Goal: Task Accomplishment & Management: Use online tool/utility

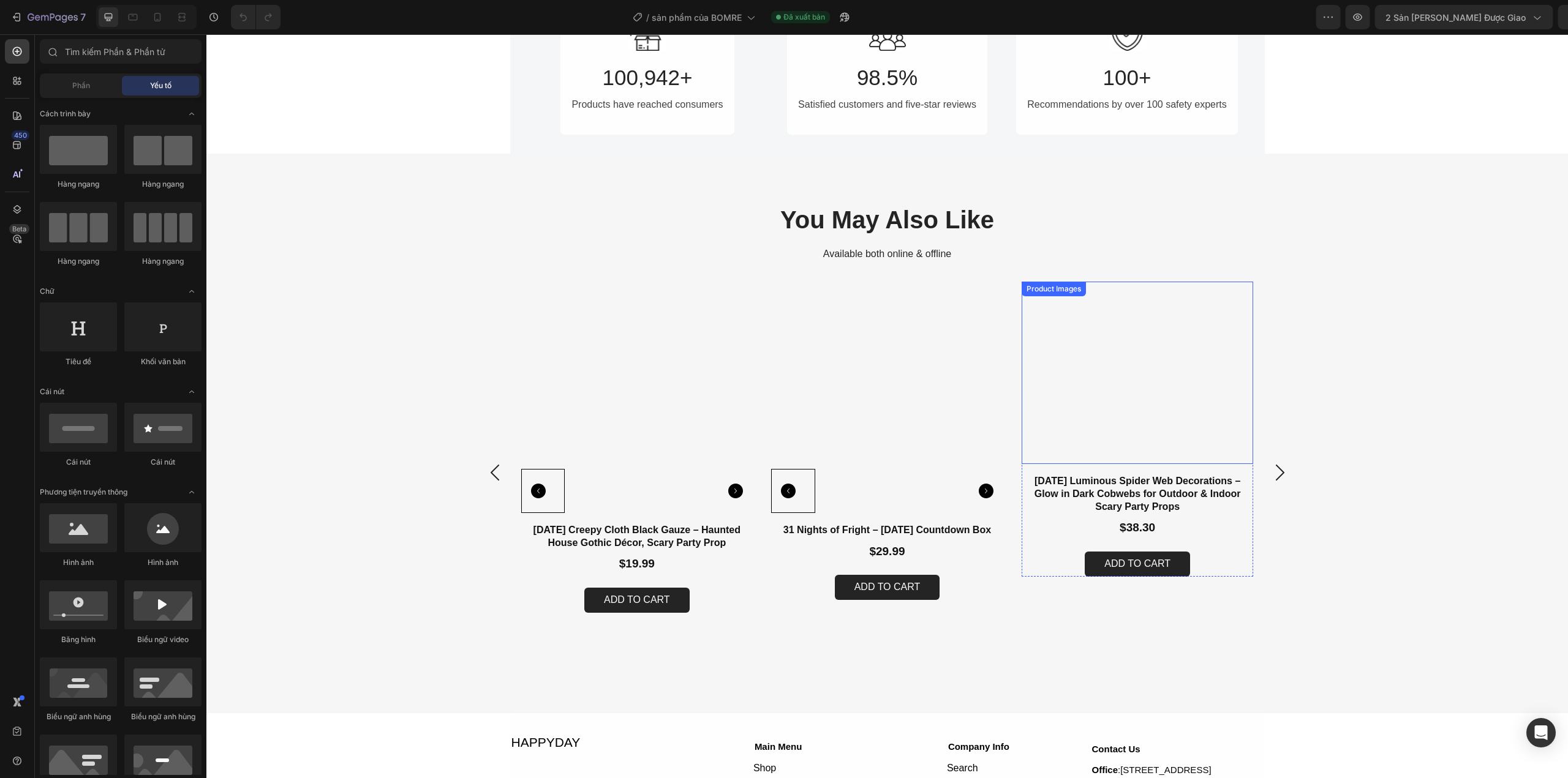
scroll to position [919, 0]
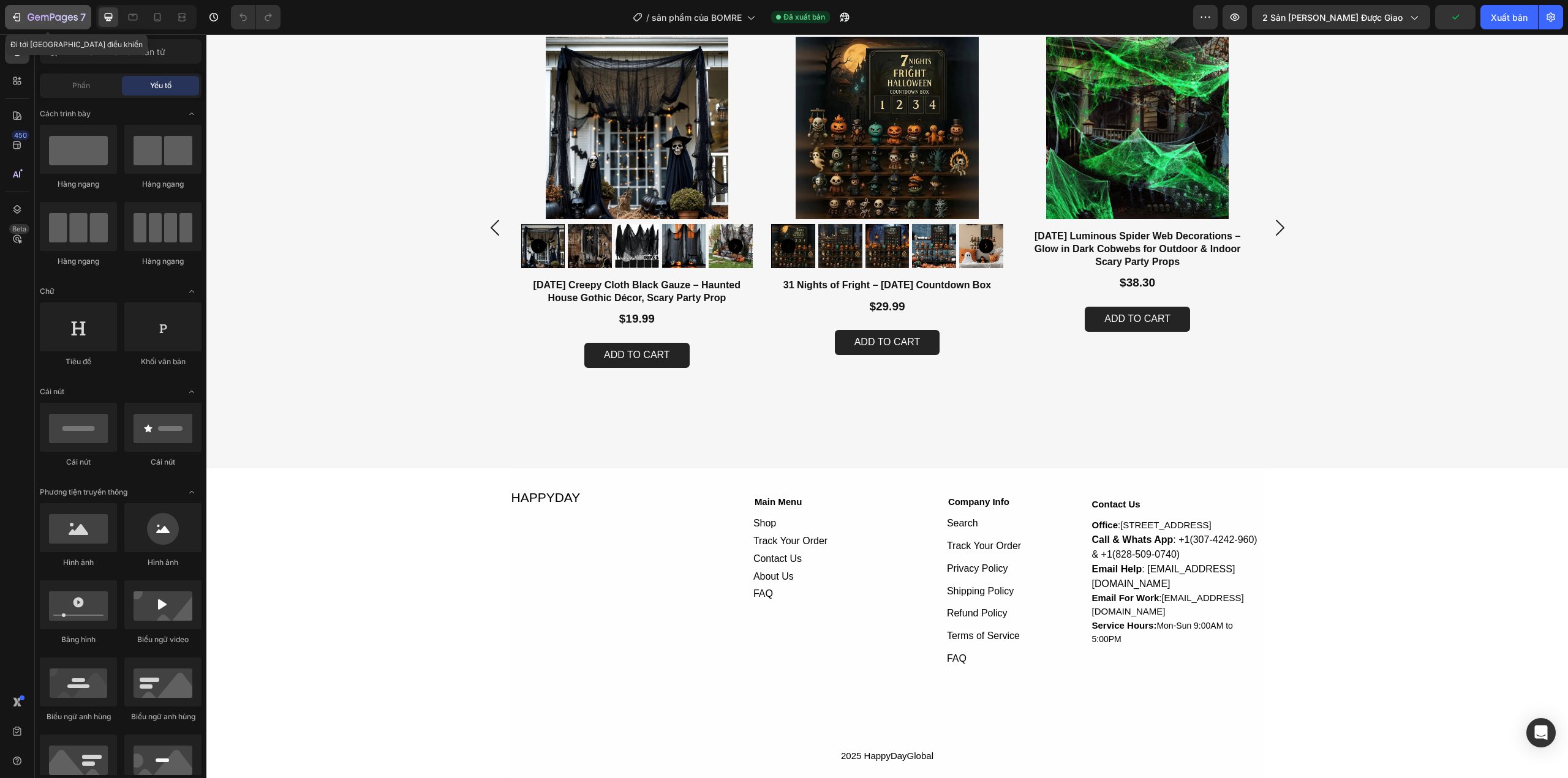
click at [24, 18] on div "7" at bounding box center [47, 18] width 75 height 15
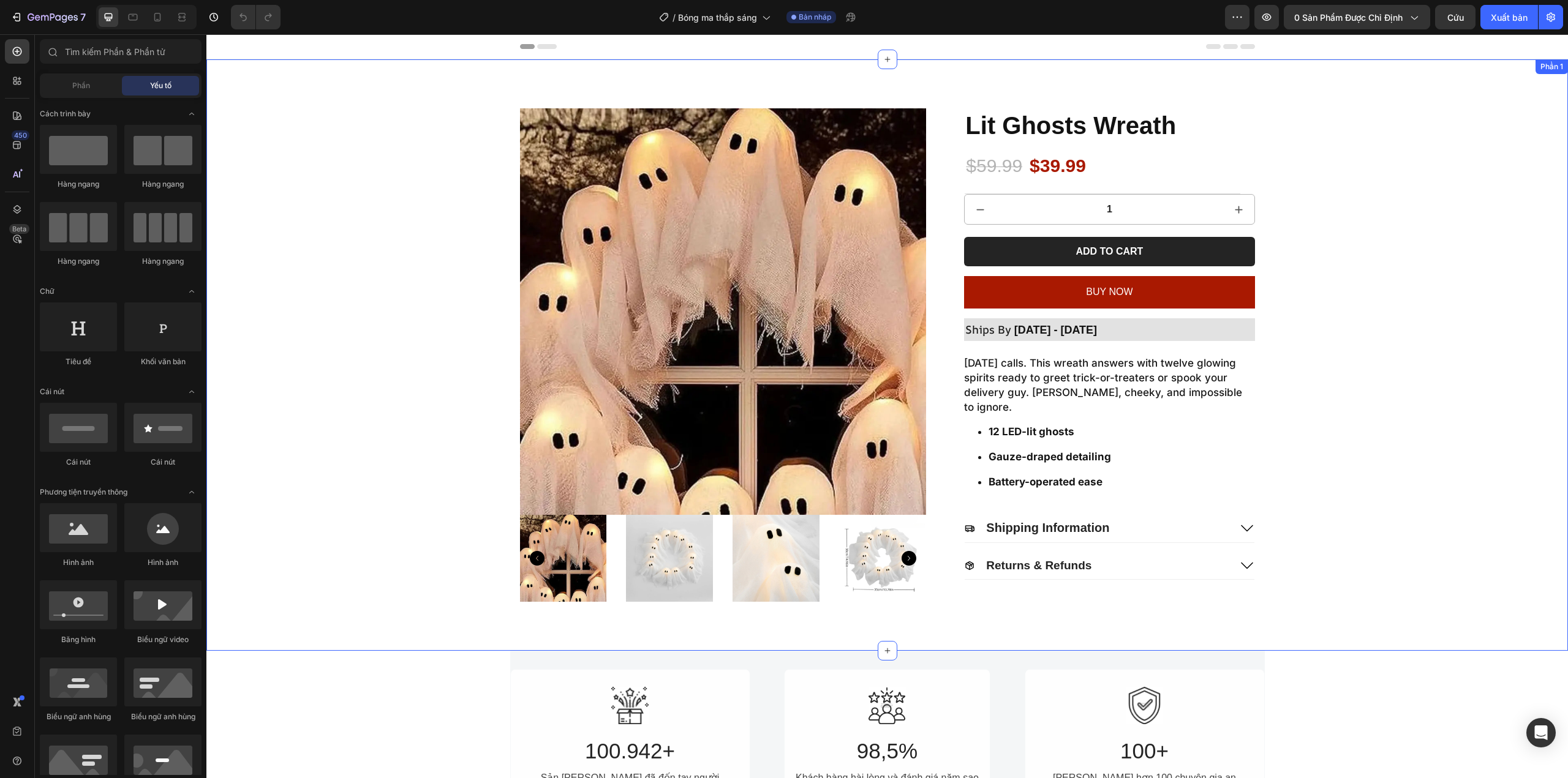
drag, startPoint x: 1444, startPoint y: 413, endPoint x: 1435, endPoint y: 417, distance: 9.8
click at [1444, 413] on div "Product Images Lit Ghosts Wreath Product Title $59.99 Product Price Product Pri…" at bounding box center [887, 355] width 1337 height 494
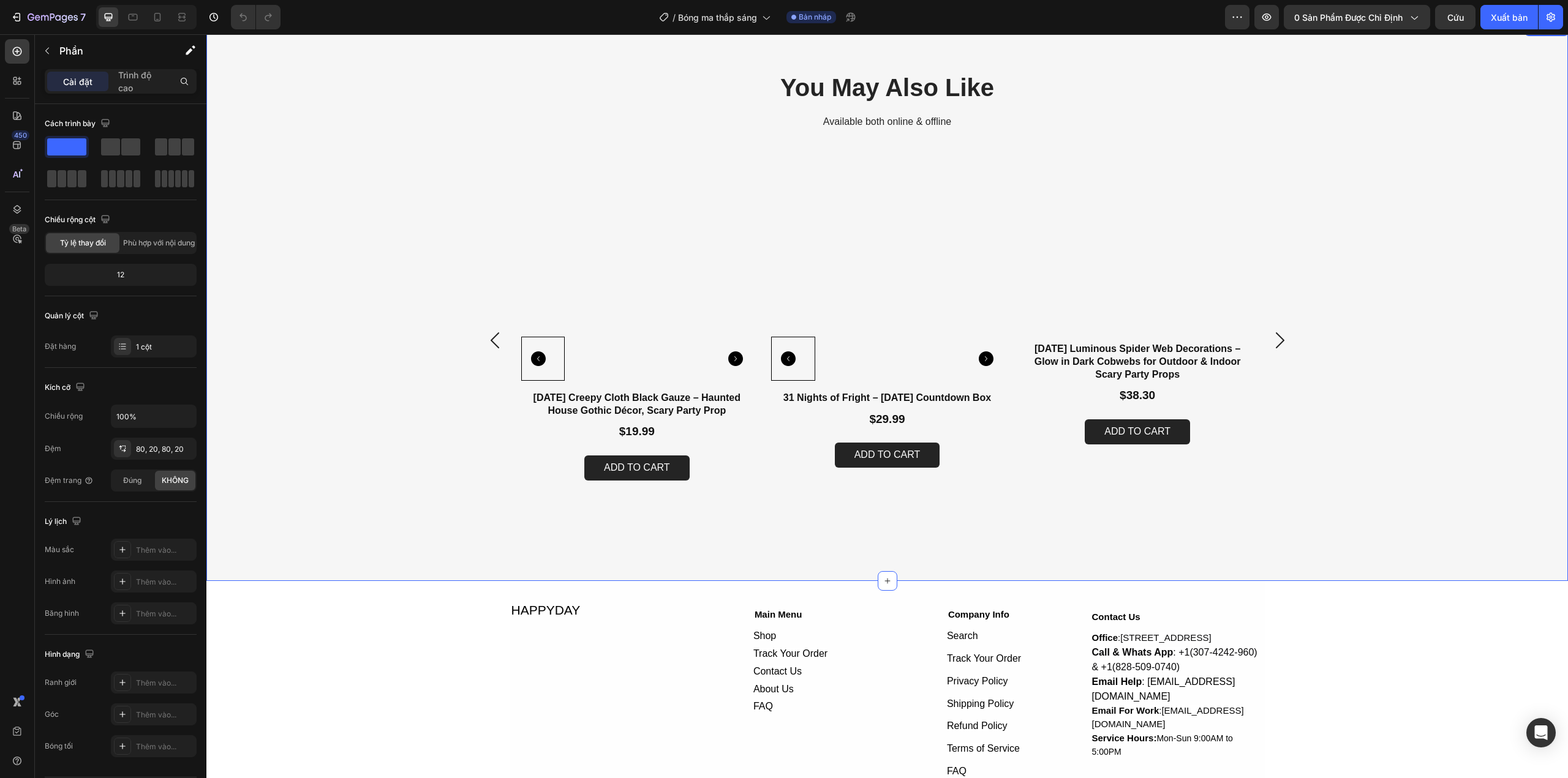
scroll to position [857, 0]
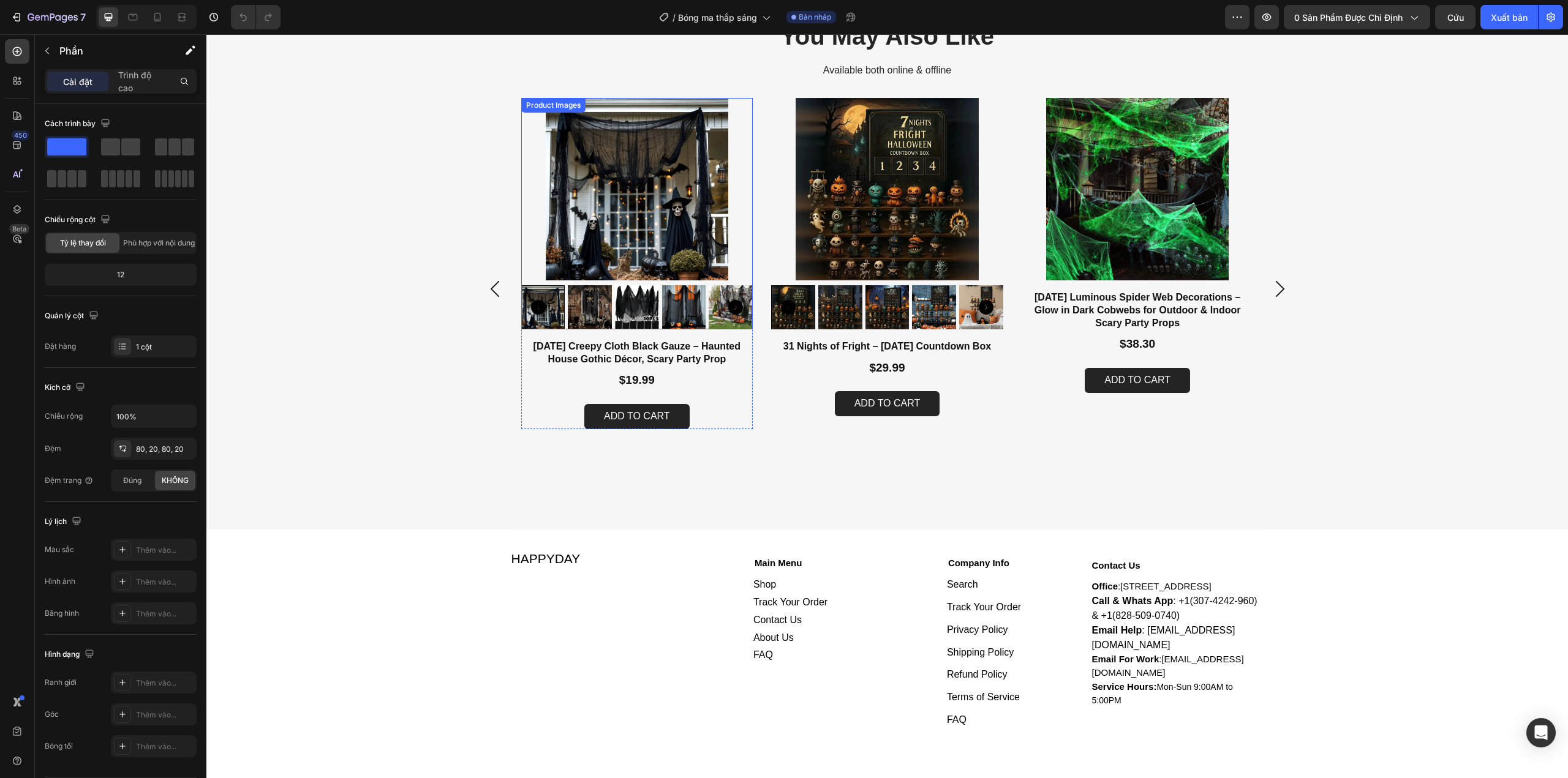
click at [639, 197] on img at bounding box center [638, 189] width 233 height 182
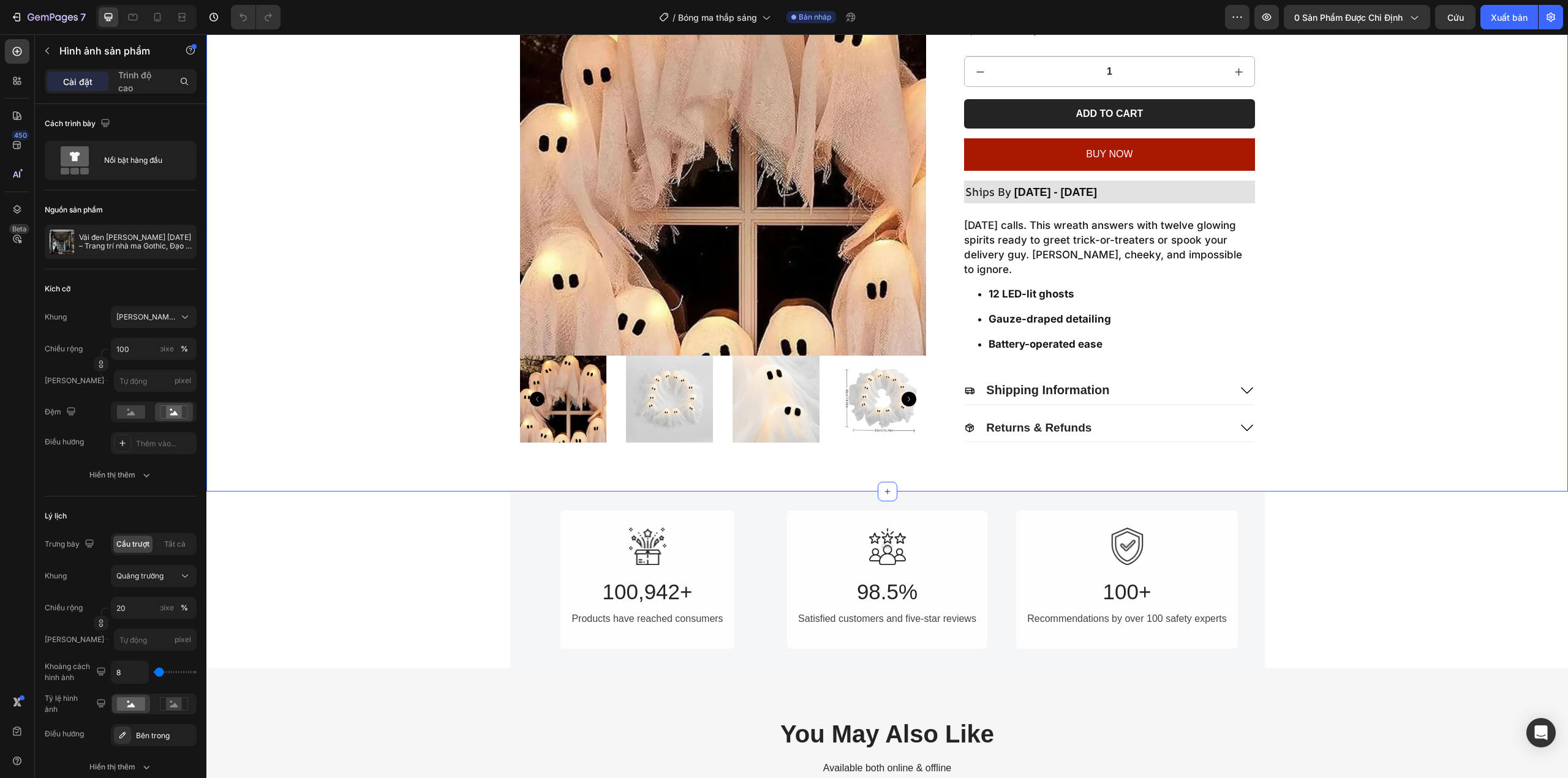
scroll to position [368, 0]
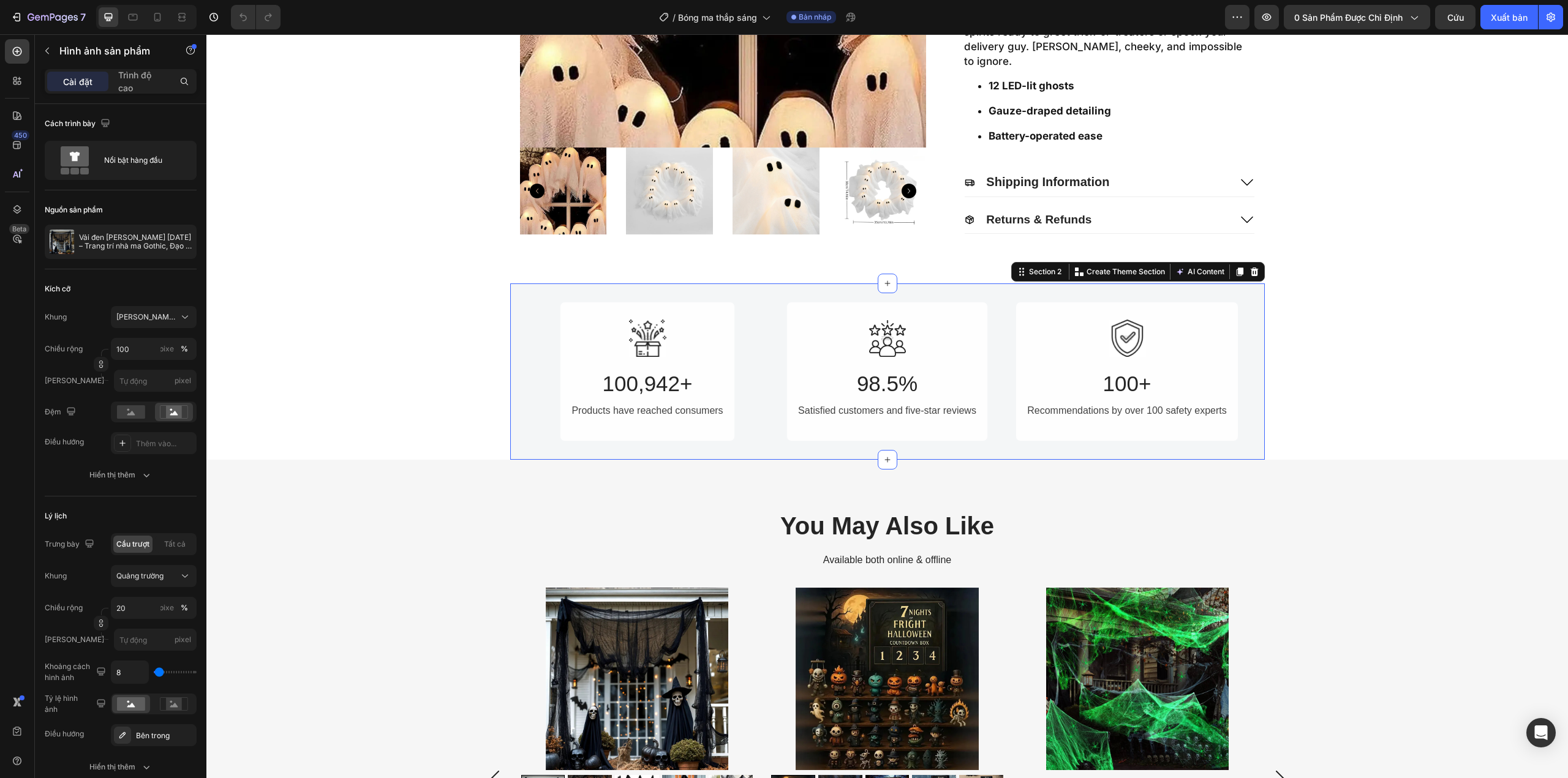
click at [1246, 301] on div "Image 100,942+ Heading Products have reached consumers Text Block Row Image 98.…" at bounding box center [888, 371] width 754 height 176
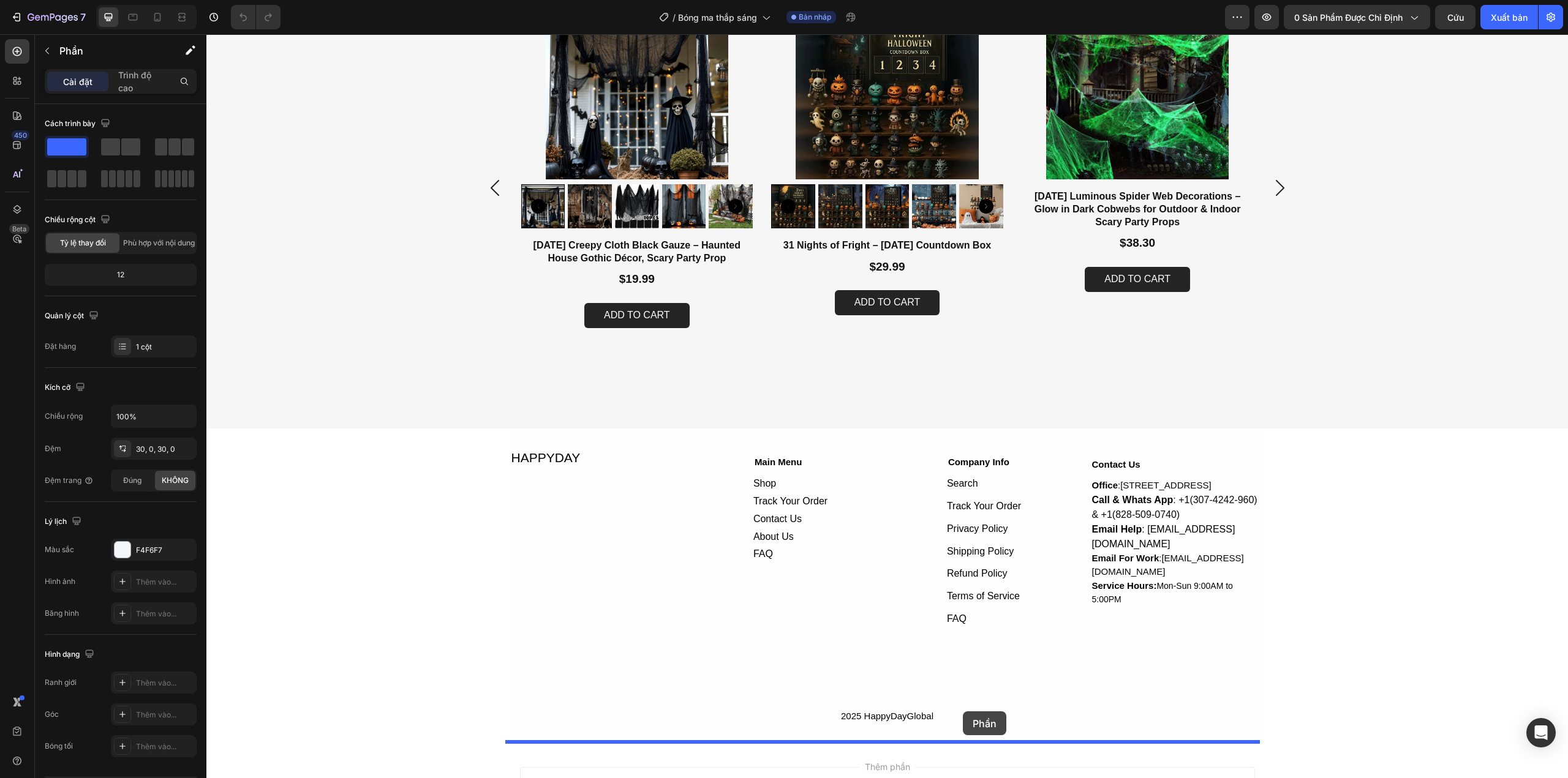
scroll to position [1098, 0]
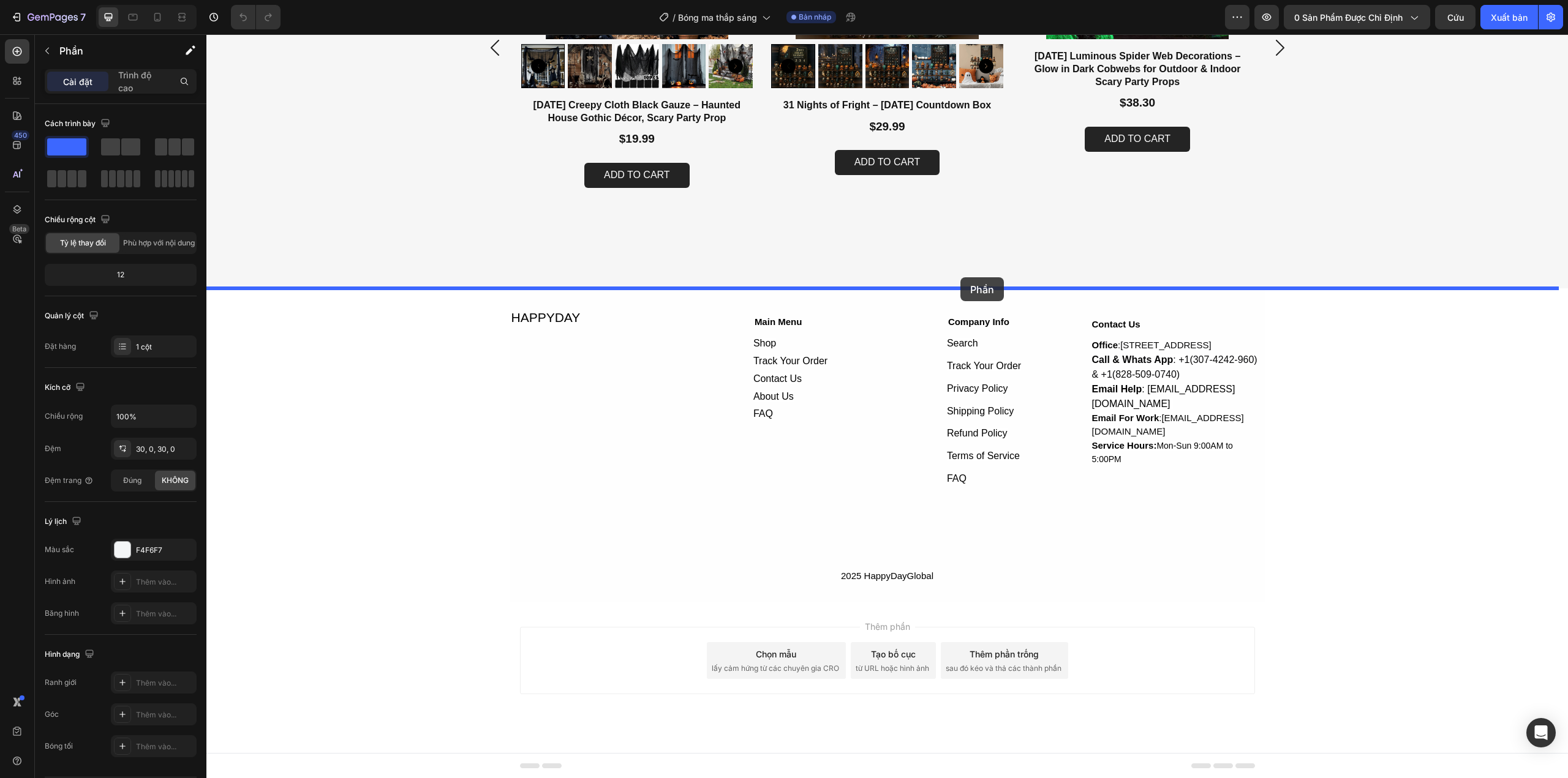
drag, startPoint x: 1012, startPoint y: 271, endPoint x: 961, endPoint y: 277, distance: 51.4
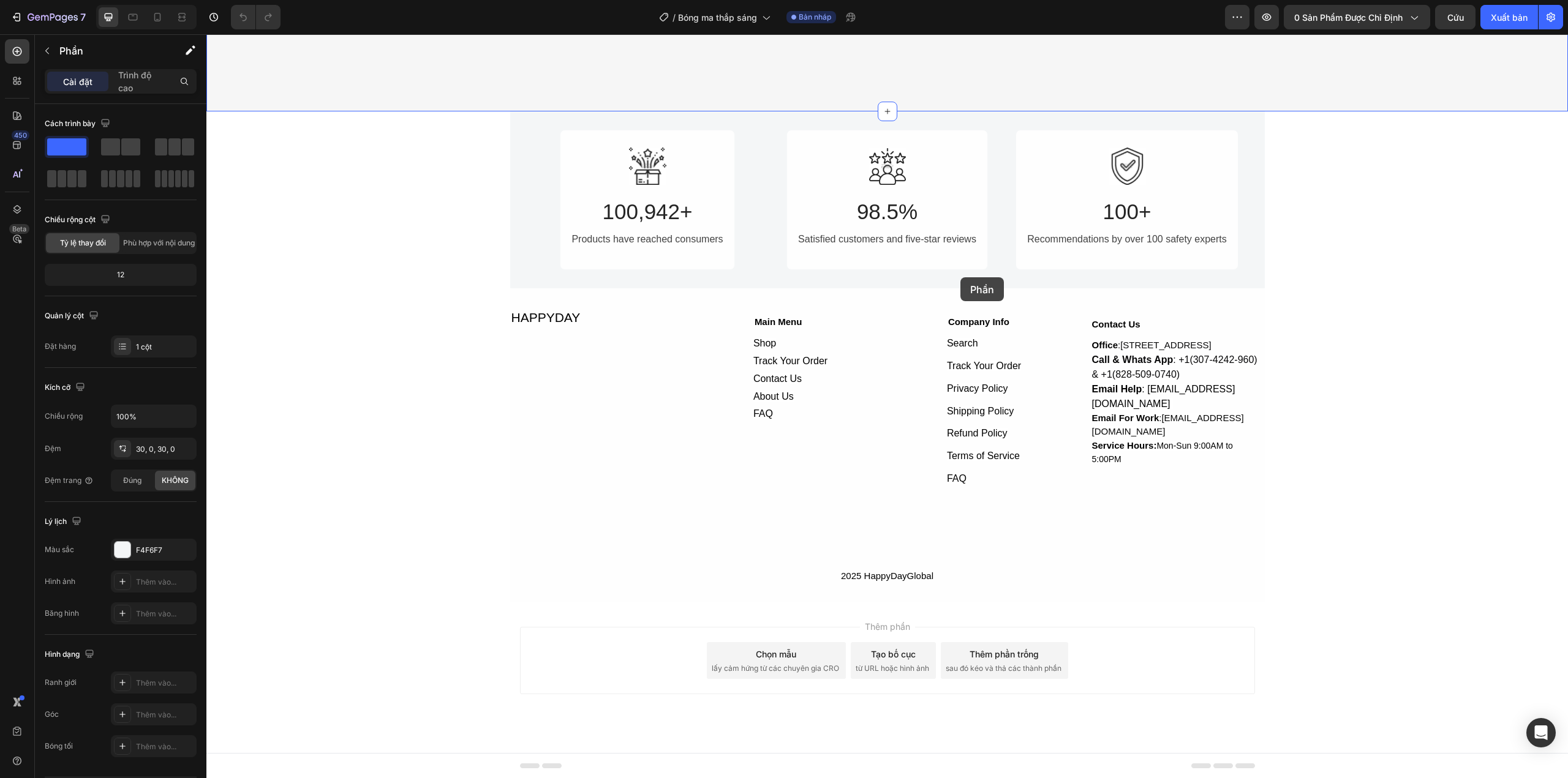
scroll to position [922, 0]
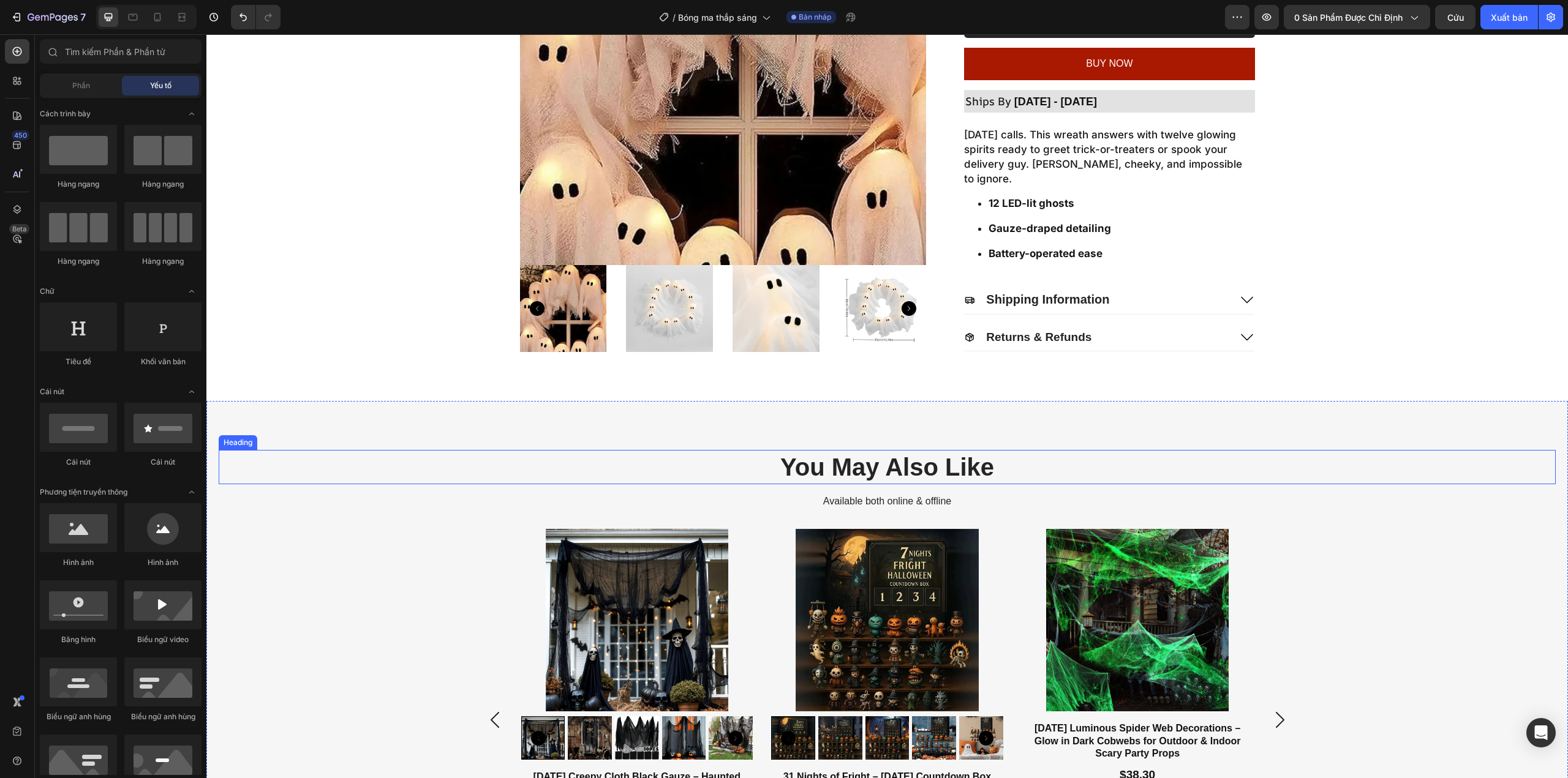
scroll to position [309, 0]
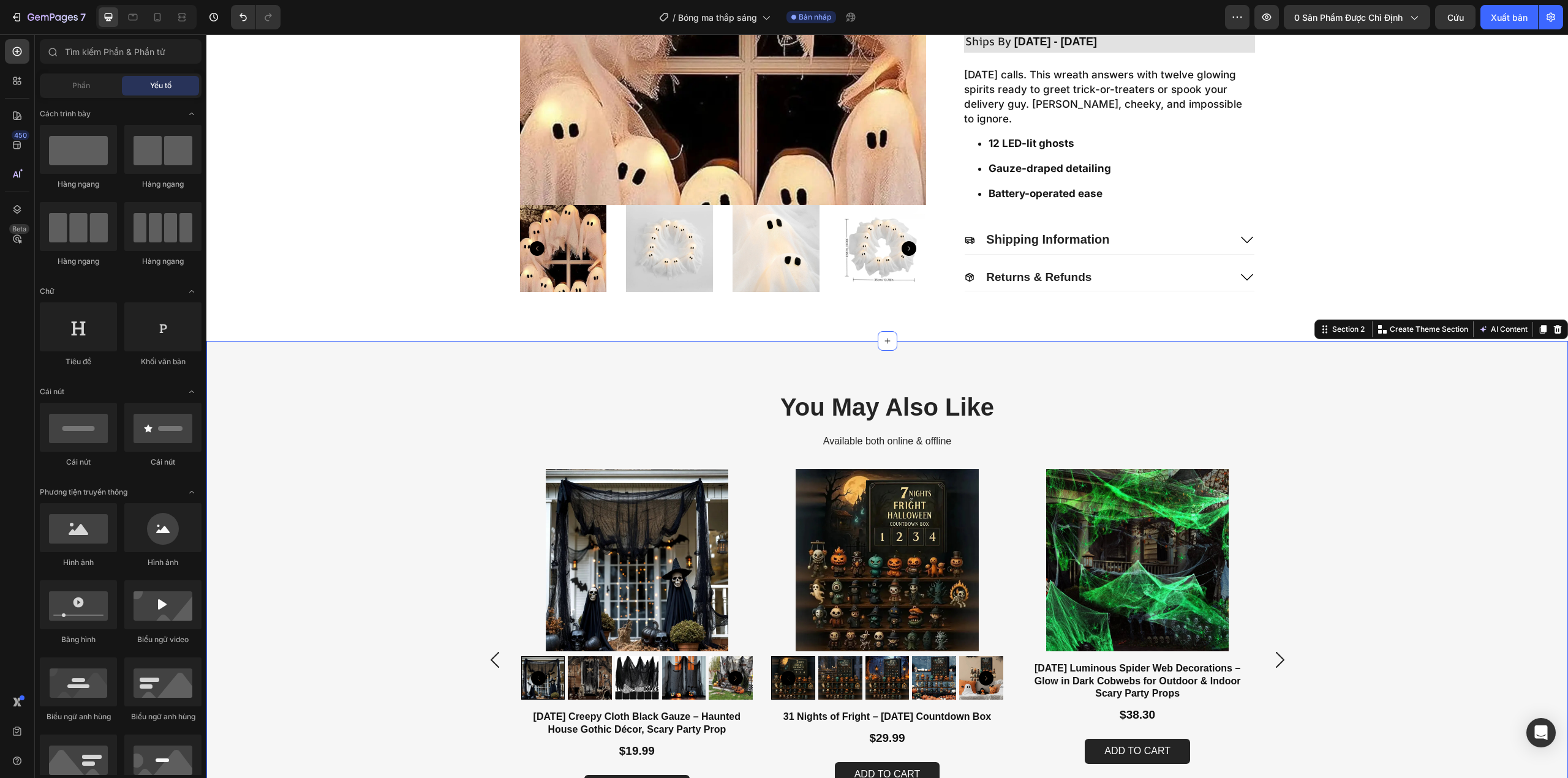
click at [1107, 362] on div "You May Also Like Heading Available both online & offline Text Block Product Im…" at bounding box center [888, 621] width 1362 height 559
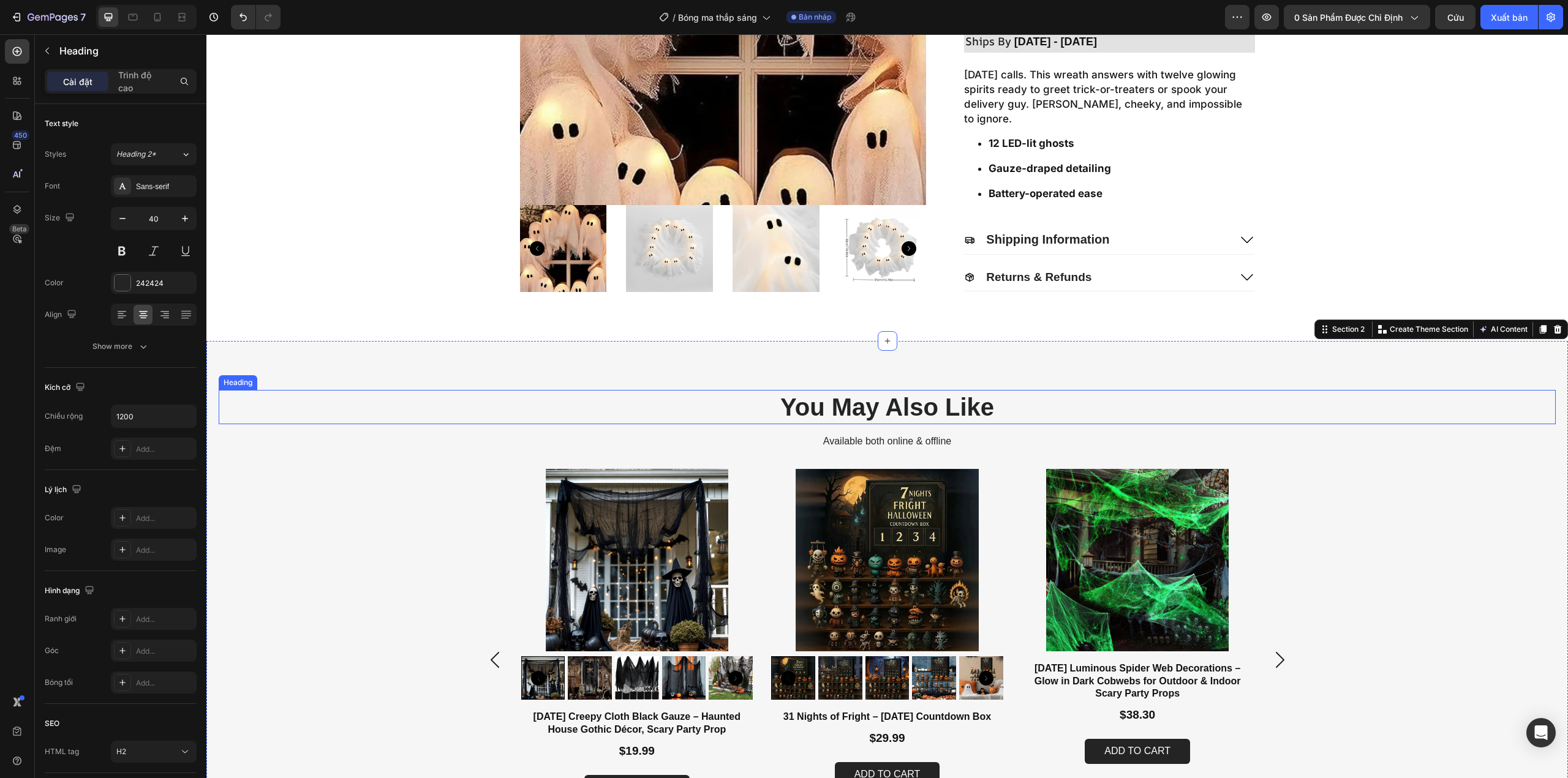
click at [1089, 405] on h2 "You May Also Like" at bounding box center [887, 407] width 735 height 34
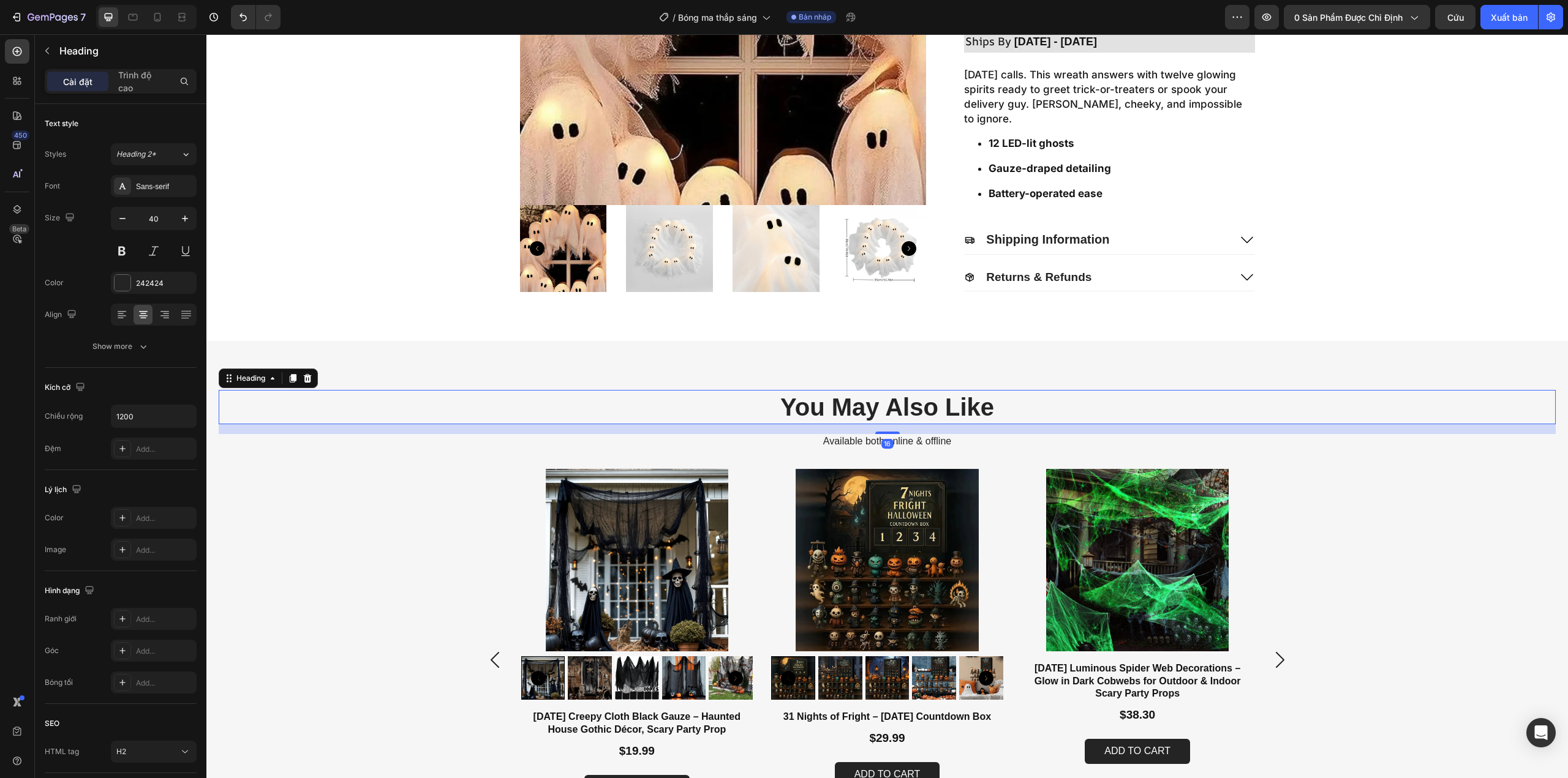
click at [1089, 405] on h2 "You May Also Like" at bounding box center [887, 407] width 735 height 34
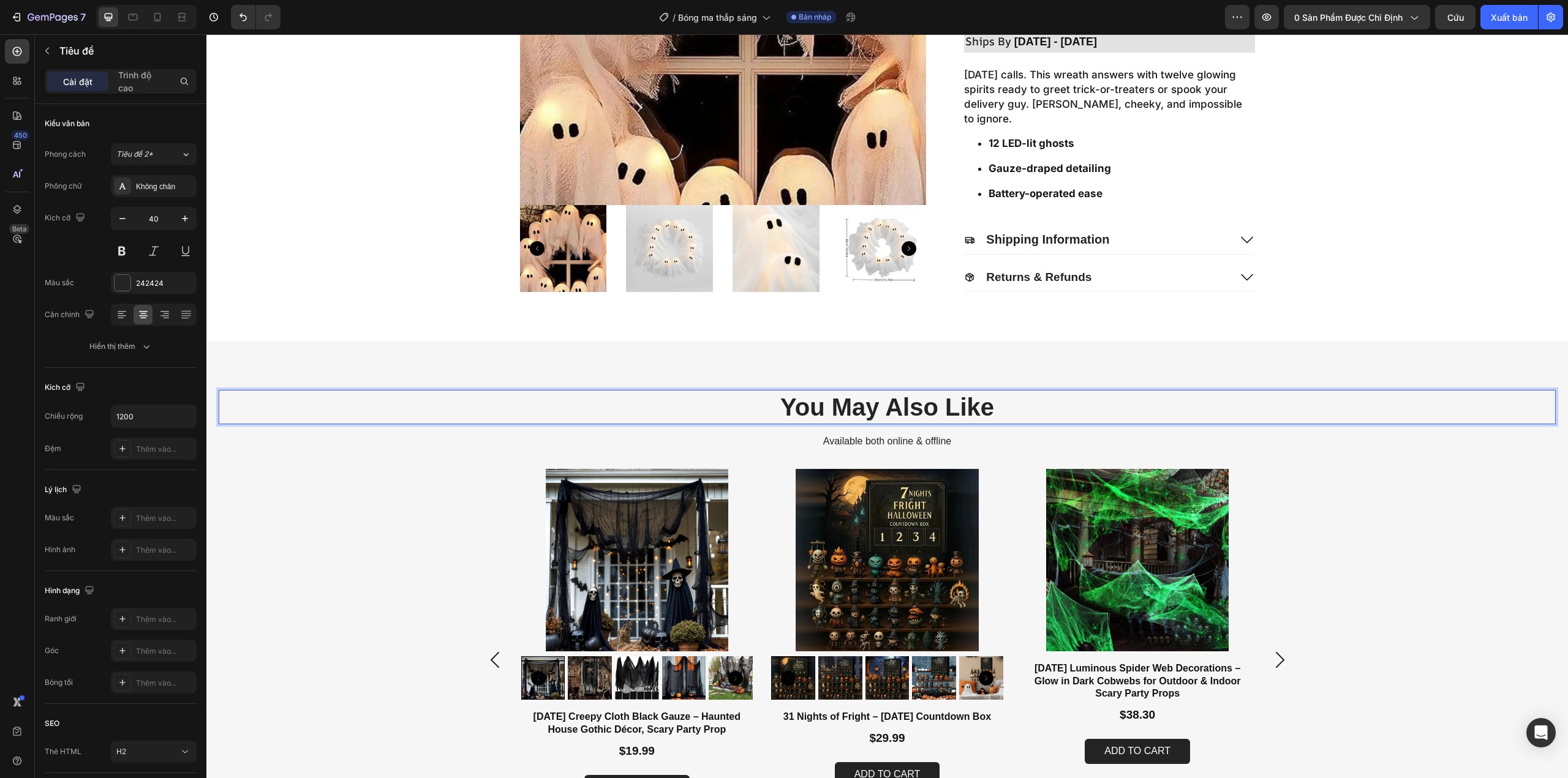
click at [1089, 405] on p "You May Also Like" at bounding box center [888, 407] width 733 height 31
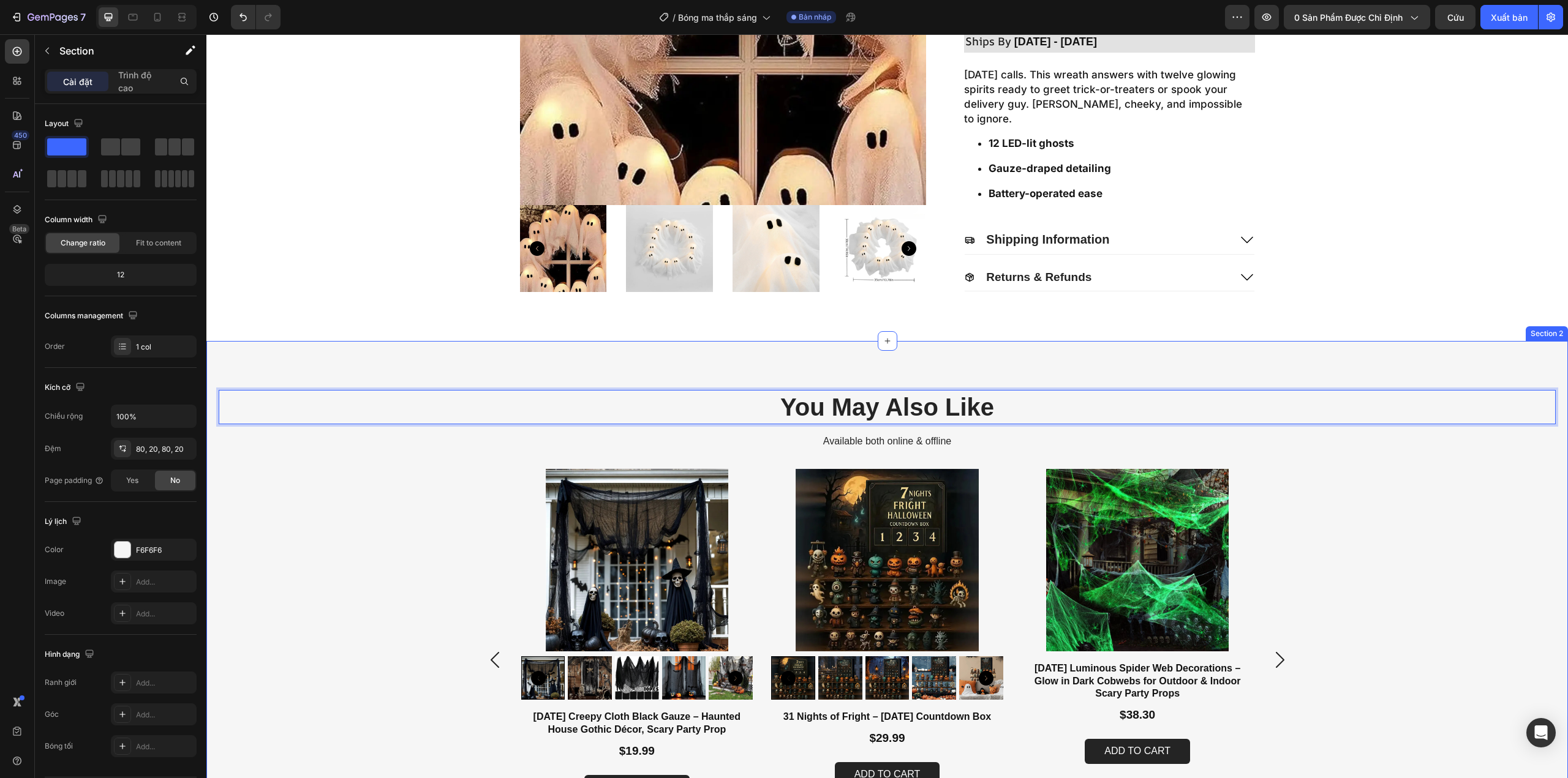
click at [1307, 466] on div "You May Also Like Heading 16 Available both online & offline Text Block Product…" at bounding box center [887, 621] width 1337 height 461
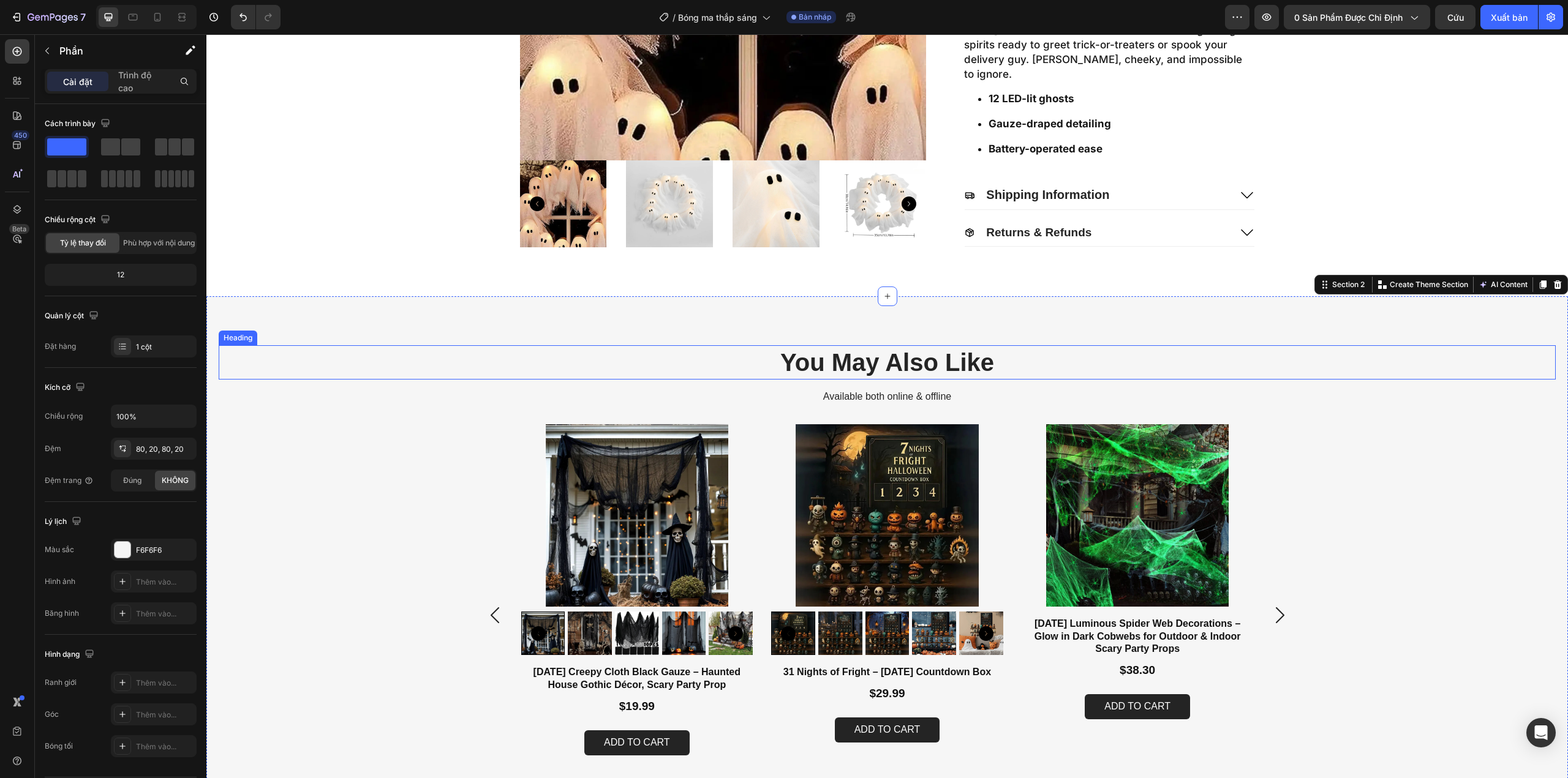
scroll to position [368, 0]
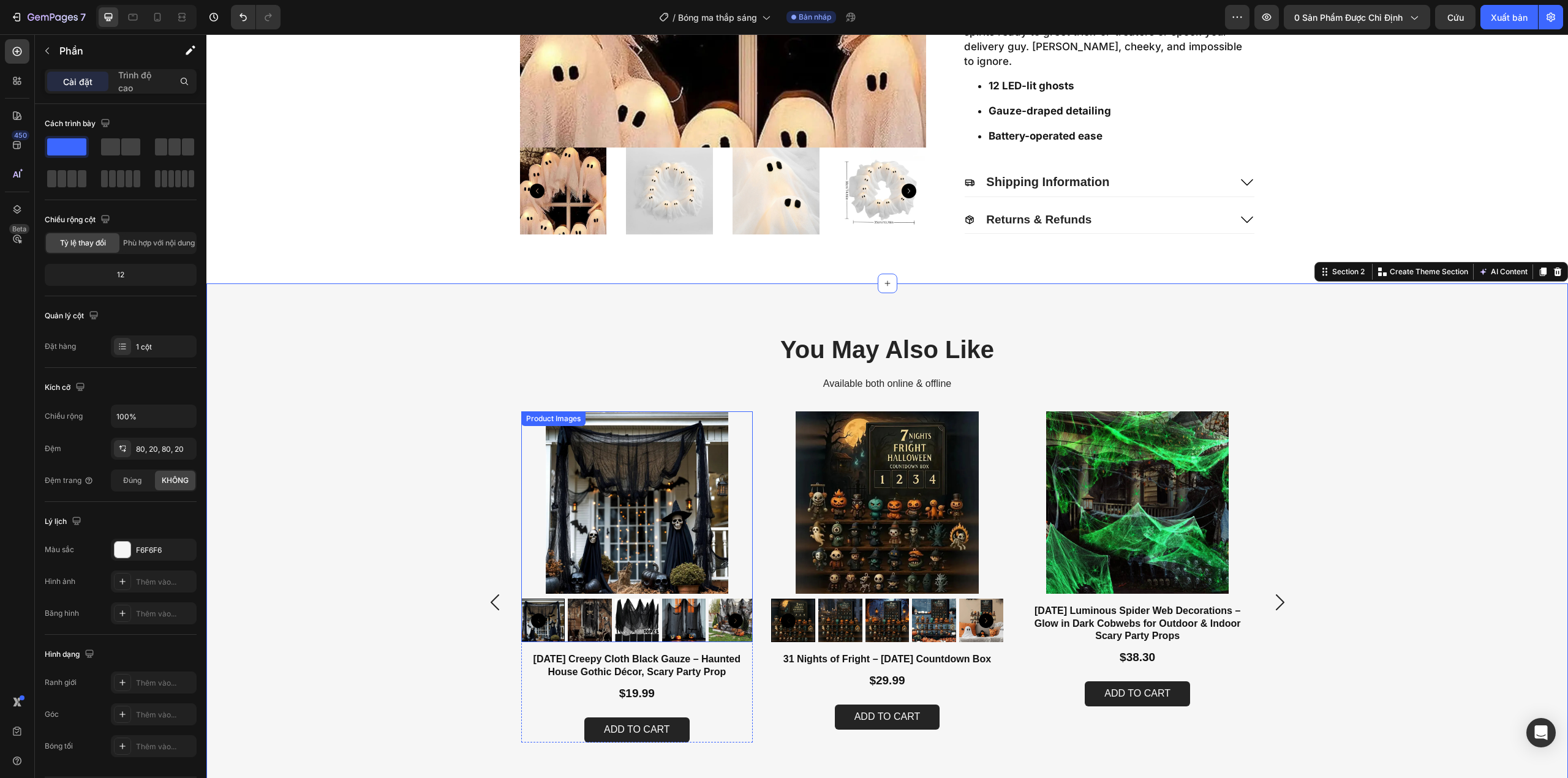
click at [655, 513] on img at bounding box center [638, 502] width 233 height 182
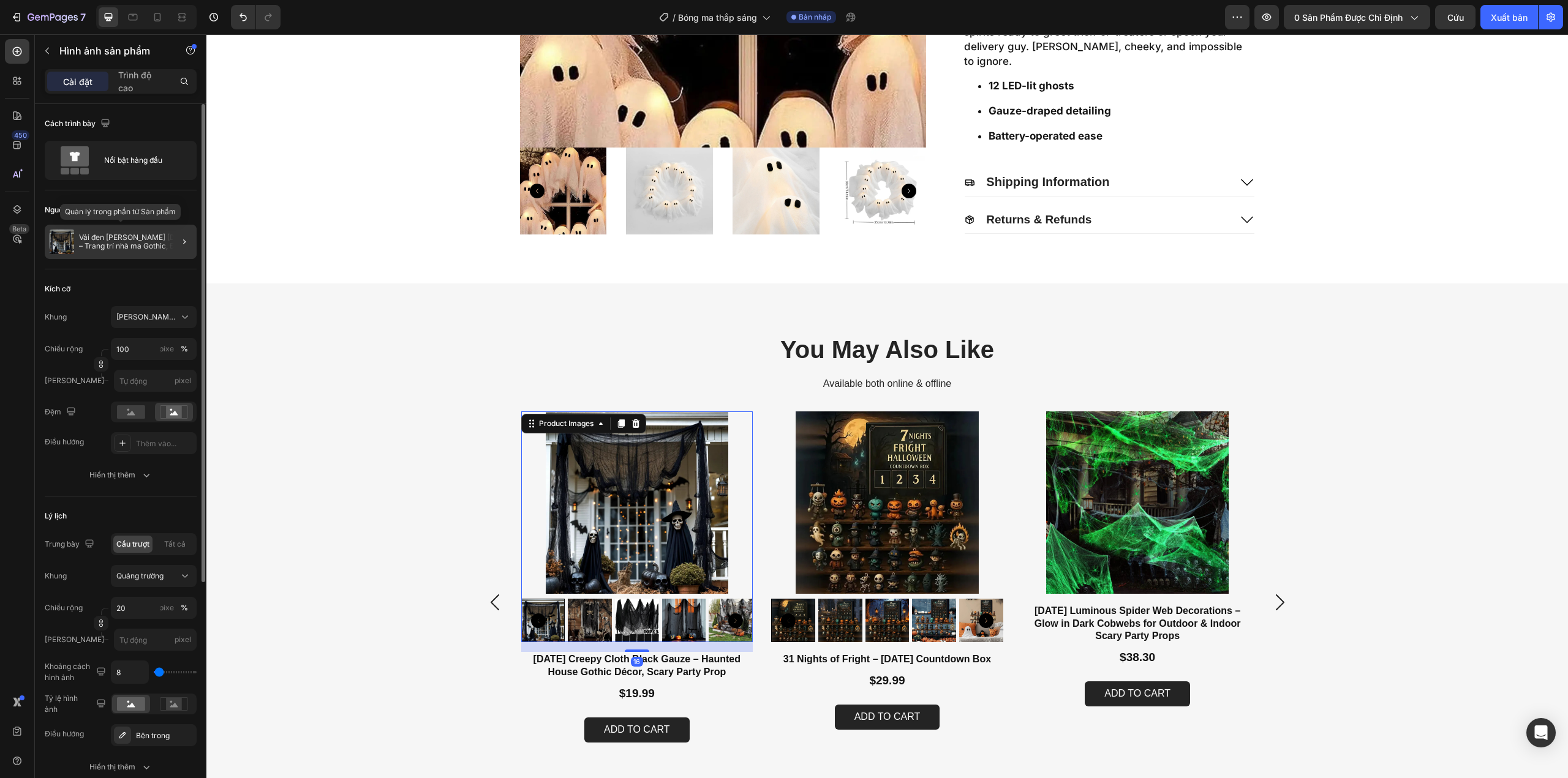
click at [88, 245] on font "Vải đen [PERSON_NAME] [DATE] – Trang trí nhà ma Gothic, Đạo cụ tiệc đáng sợ" at bounding box center [135, 245] width 114 height 26
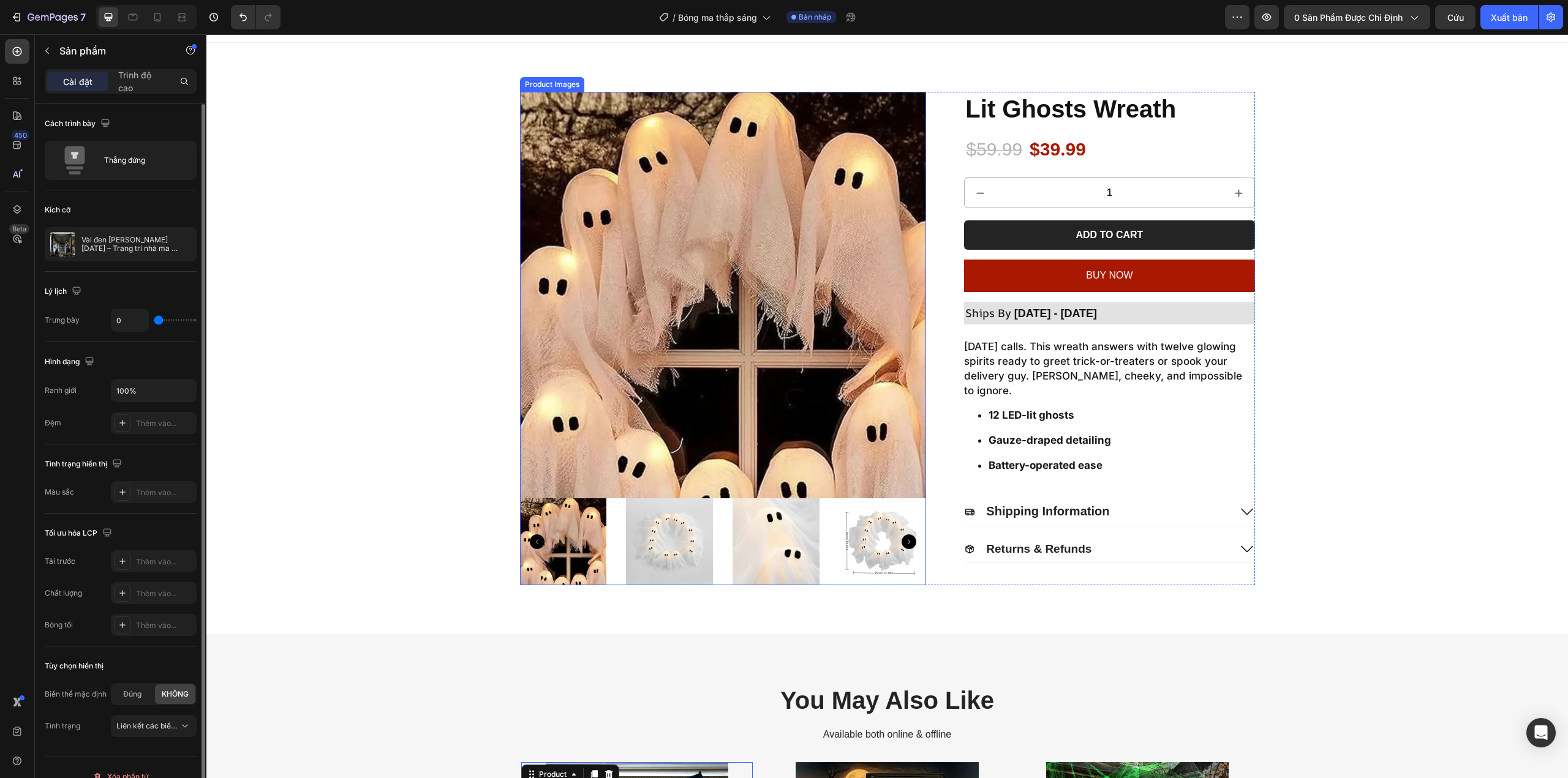
scroll to position [0, 0]
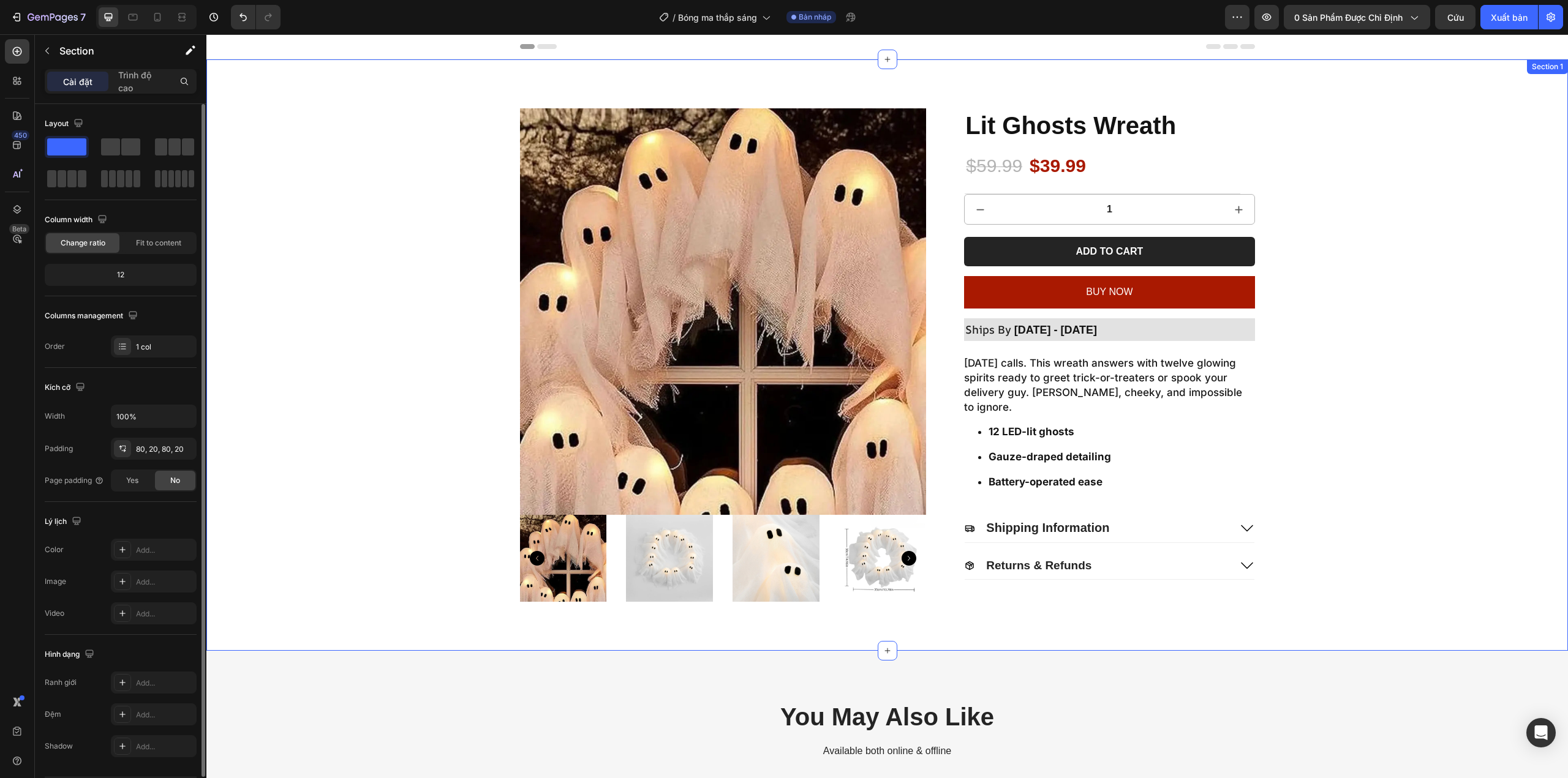
click at [1355, 224] on div "Product Images Lit Ghosts Wreath Product Title $59.99 Product Price Product Pri…" at bounding box center [887, 355] width 1337 height 494
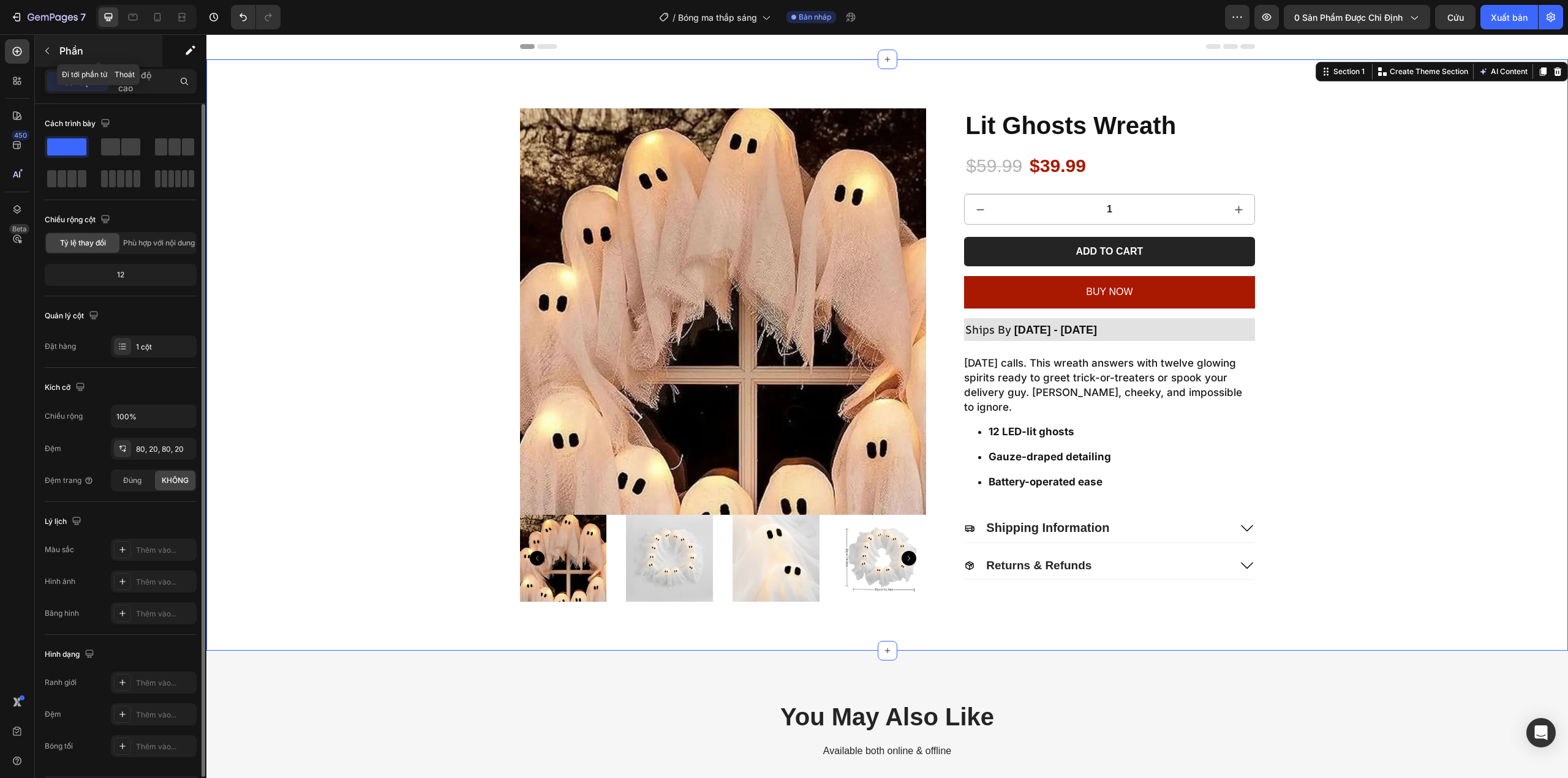
click at [46, 56] on button "button" at bounding box center [46, 50] width 19 height 19
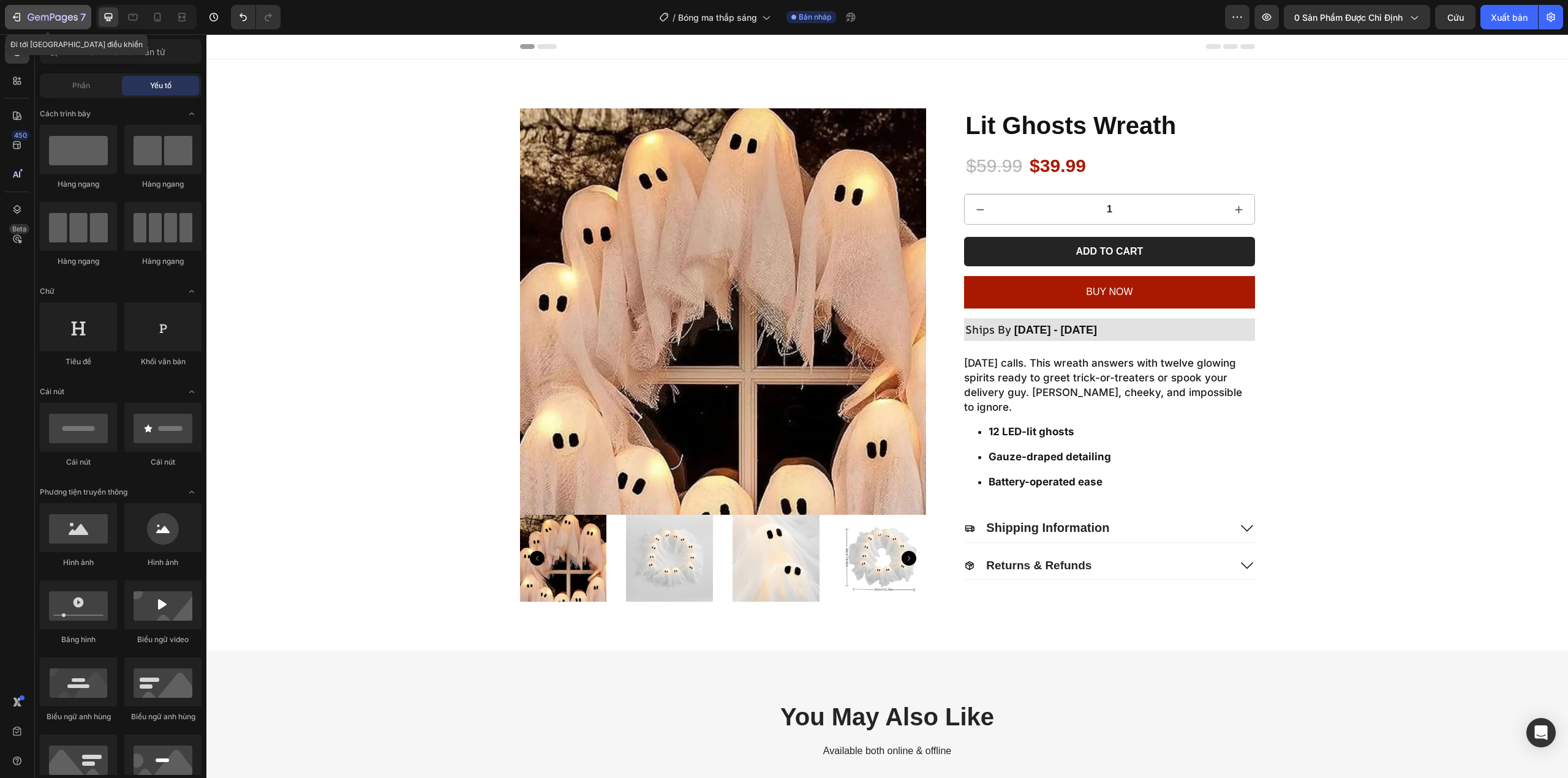
click at [14, 21] on icon "button" at bounding box center [16, 17] width 12 height 12
